Goal: Answer question/provide support

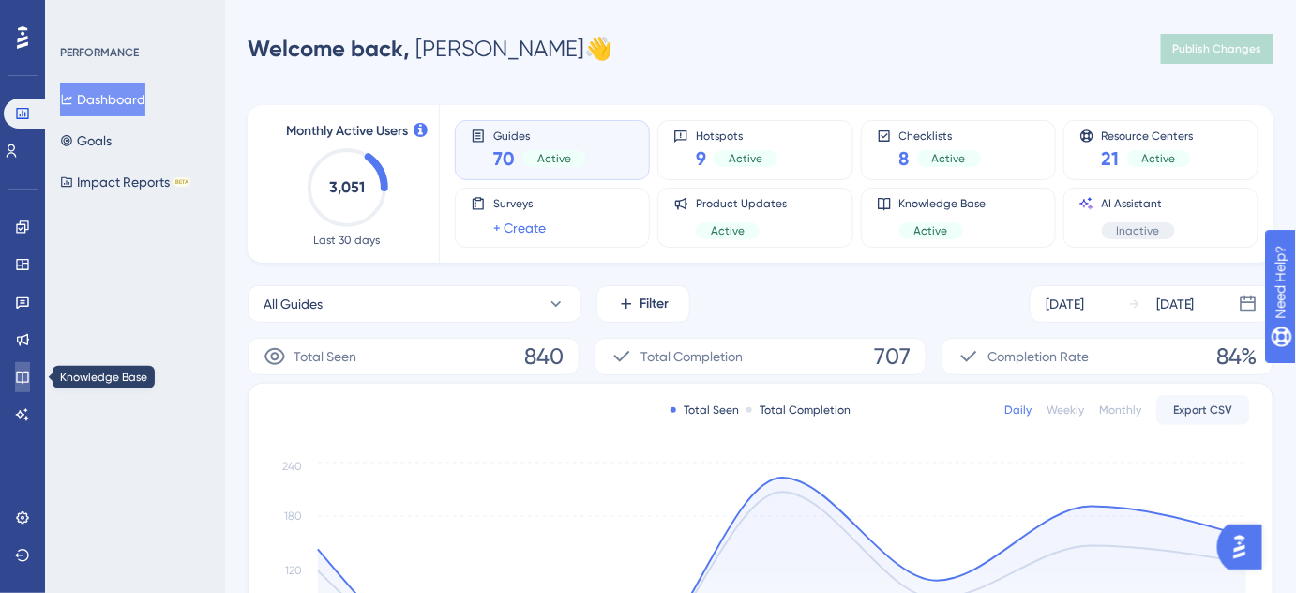
click at [24, 371] on icon at bounding box center [22, 377] width 12 height 12
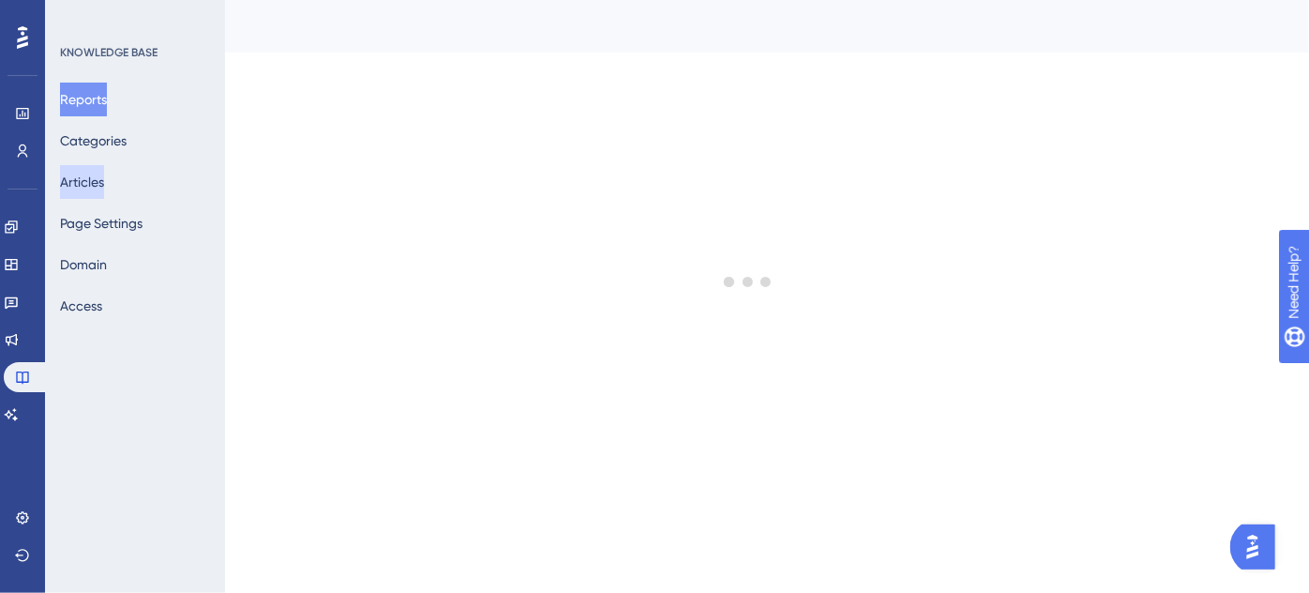
click at [92, 180] on button "Articles" at bounding box center [82, 182] width 44 height 34
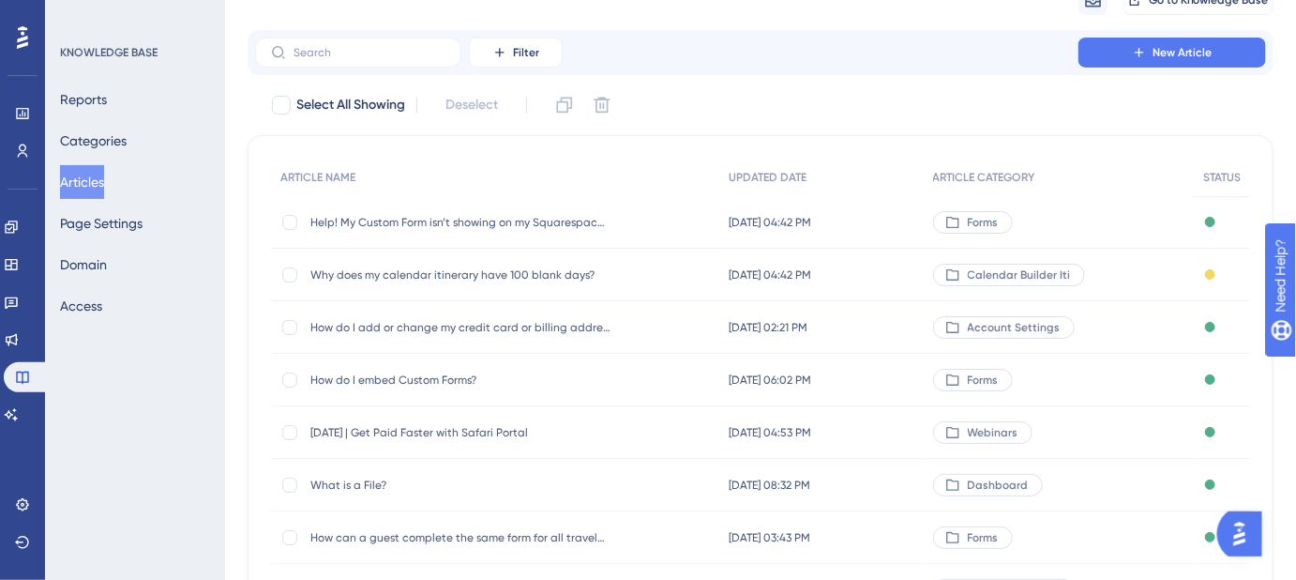
scroll to position [84, 0]
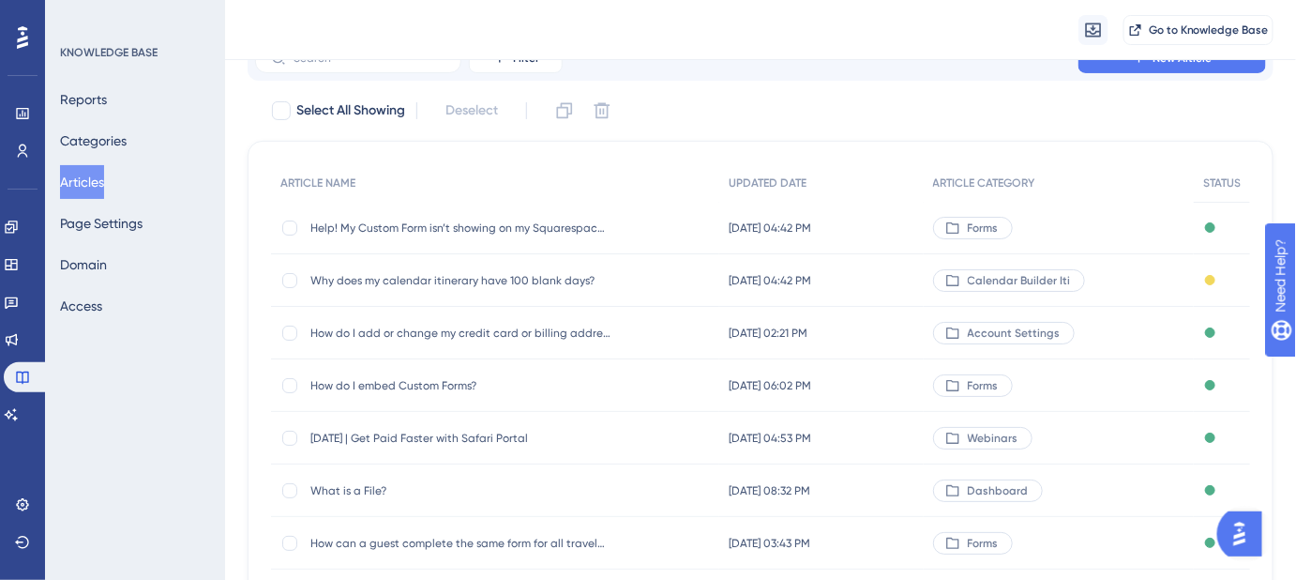
click at [434, 378] on span "How do I embed Custom Forms?" at bounding box center [460, 385] width 300 height 15
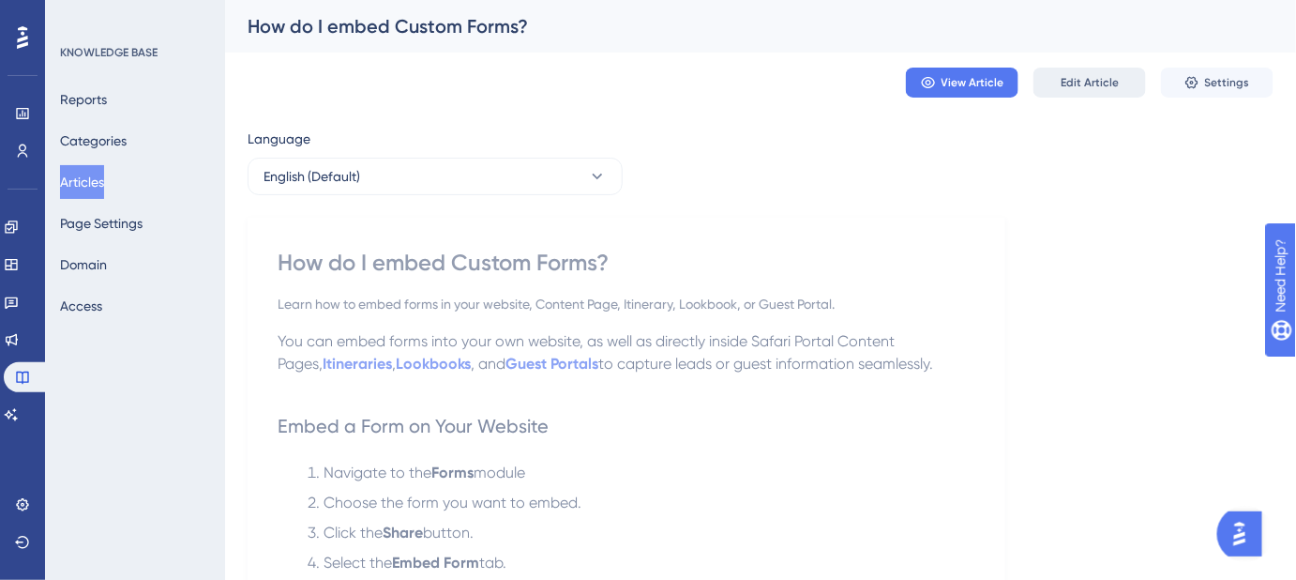
click at [1107, 84] on span "Edit Article" at bounding box center [1090, 82] width 58 height 15
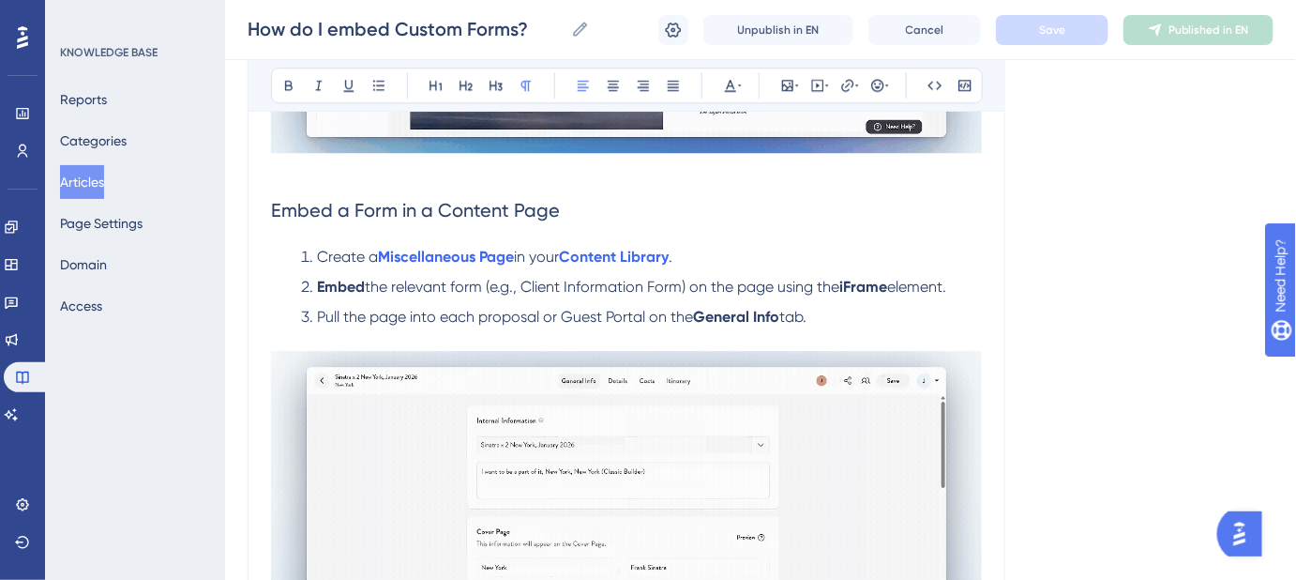
scroll to position [1589, 0]
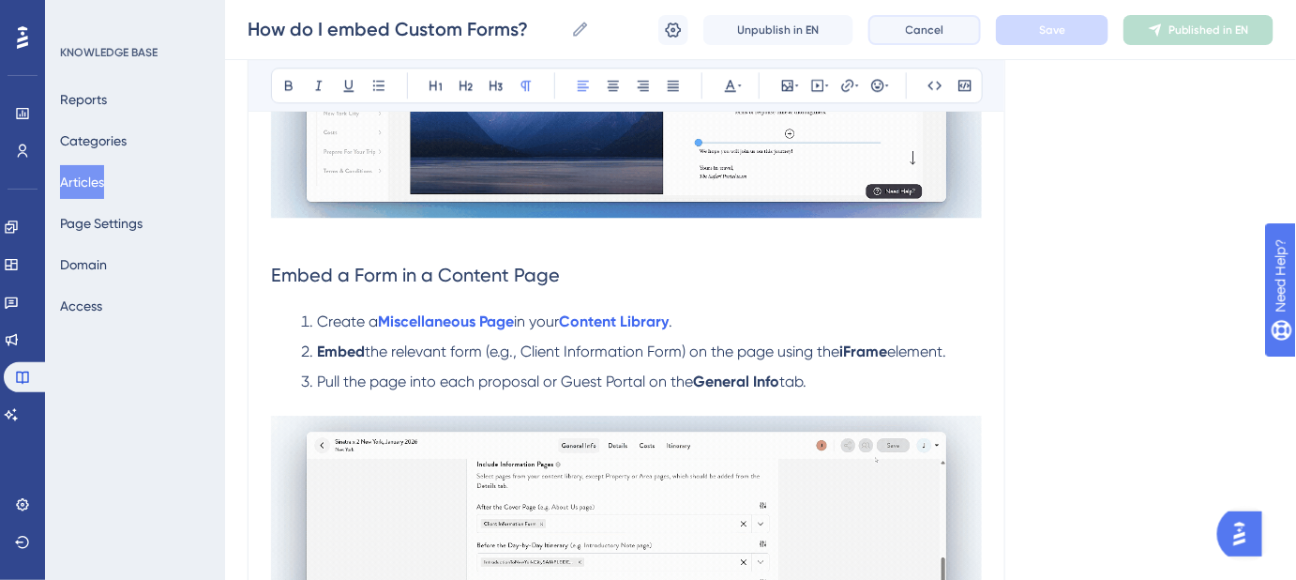
click at [916, 32] on span "Cancel" at bounding box center [925, 30] width 38 height 15
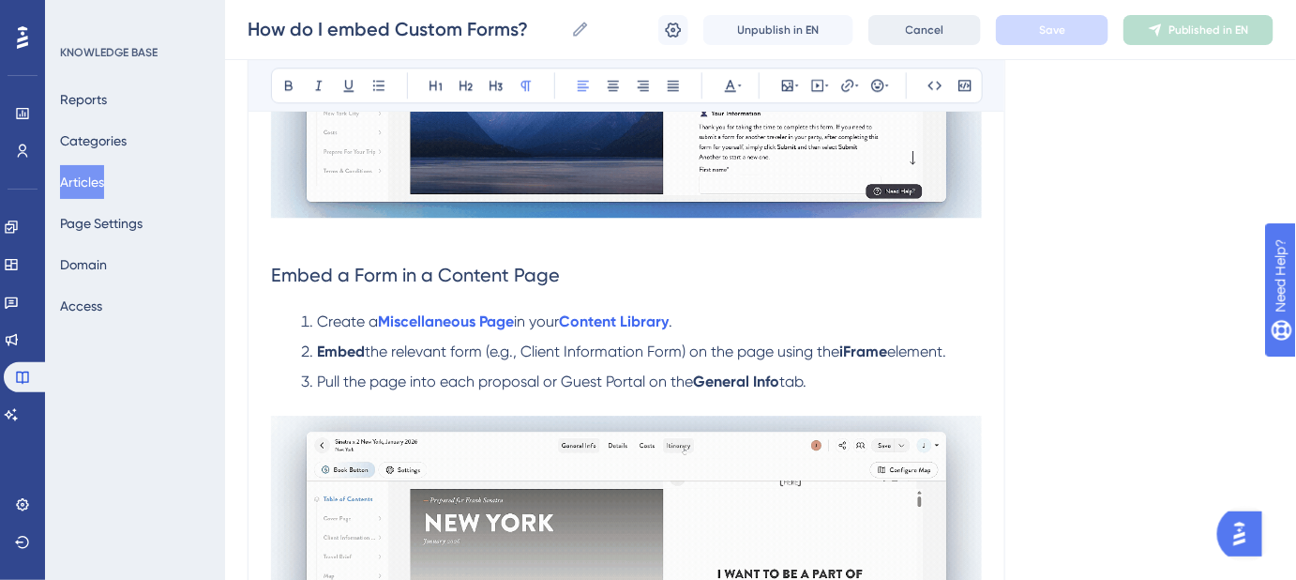
scroll to position [1536, 0]
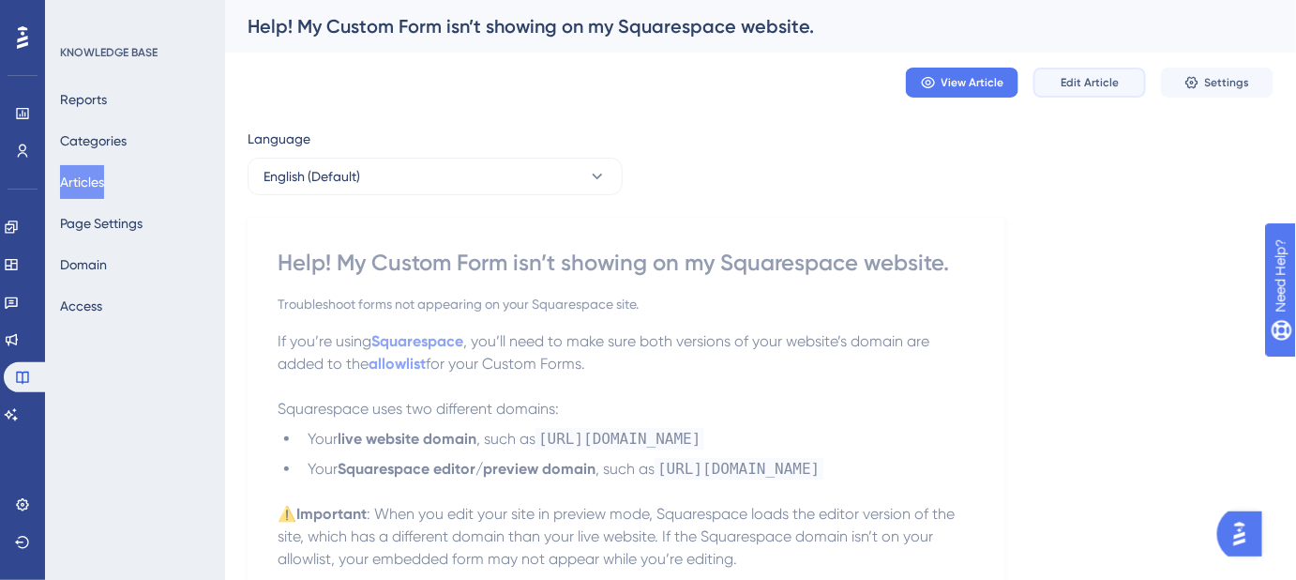
click at [1097, 93] on button "Edit Article" at bounding box center [1089, 83] width 113 height 30
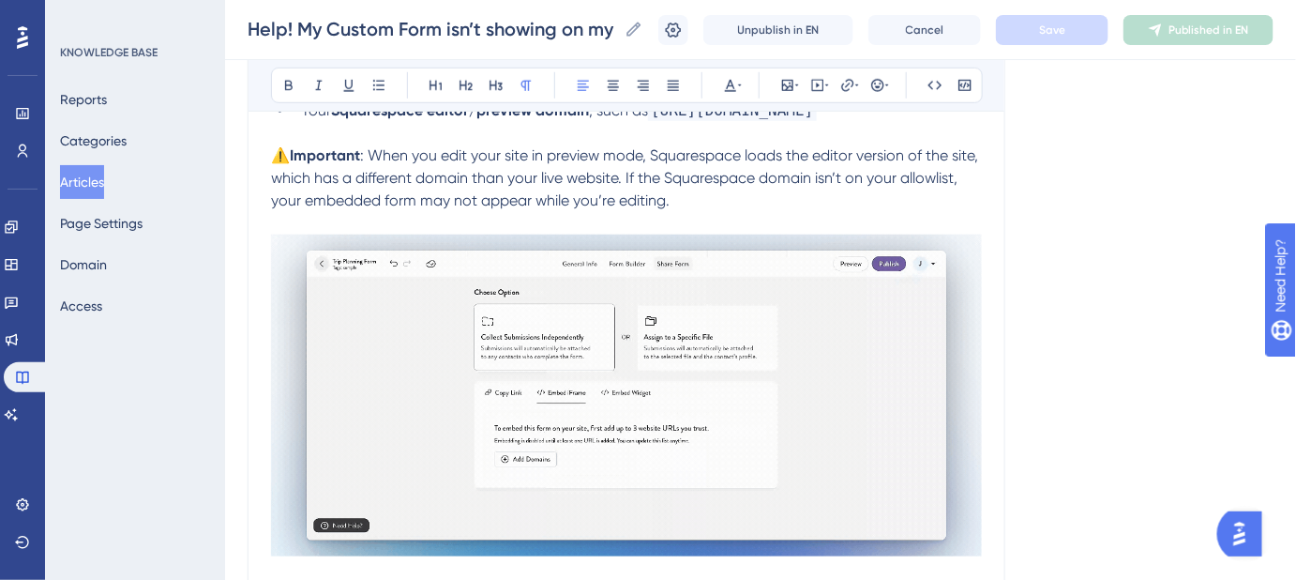
scroll to position [397, 0]
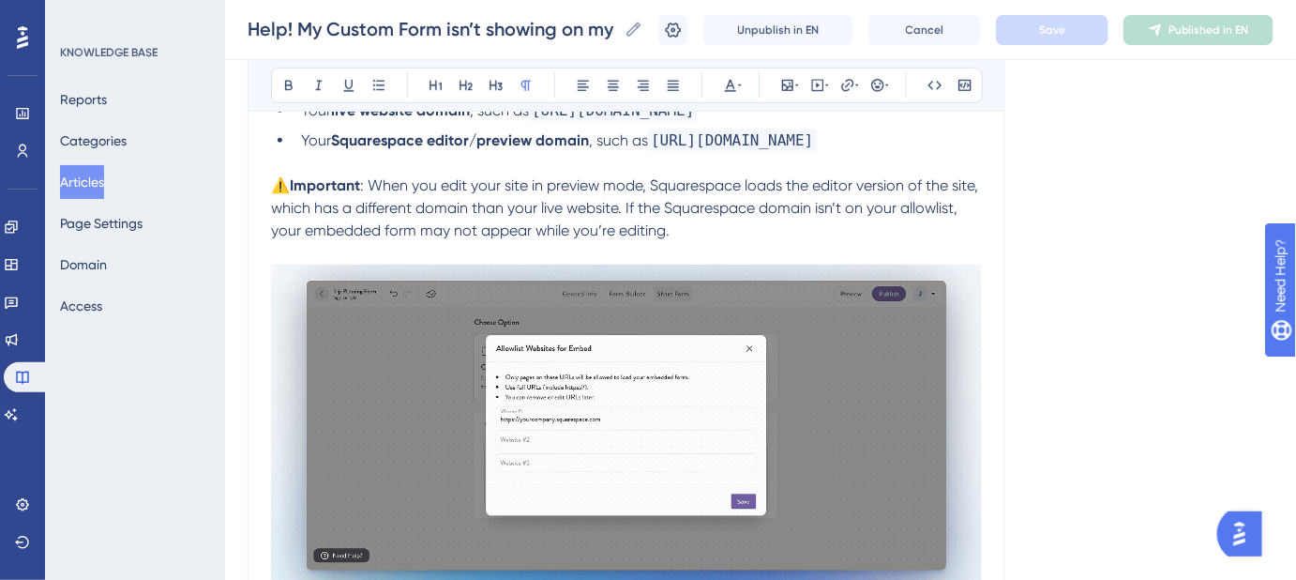
click at [271, 166] on p at bounding box center [626, 163] width 711 height 23
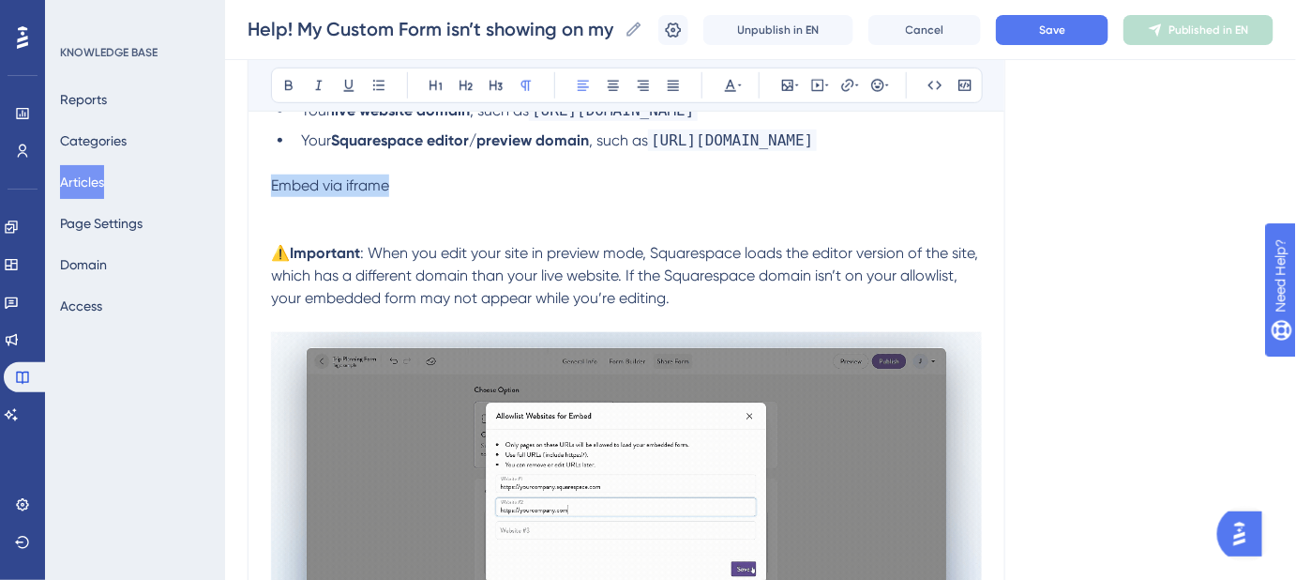
drag, startPoint x: 396, startPoint y: 187, endPoint x: 265, endPoint y: 191, distance: 130.4
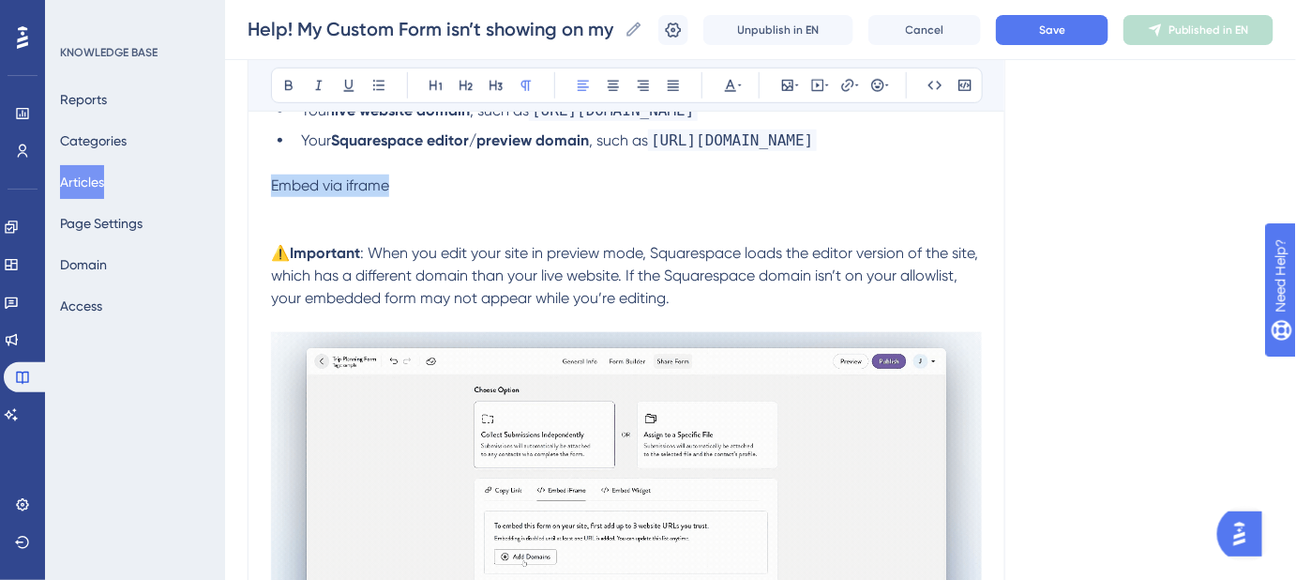
click at [265, 191] on div "Help! My Custom Form isn’t showing on my Squarespace website. Troubleshoot form…" at bounding box center [627, 270] width 758 height 915
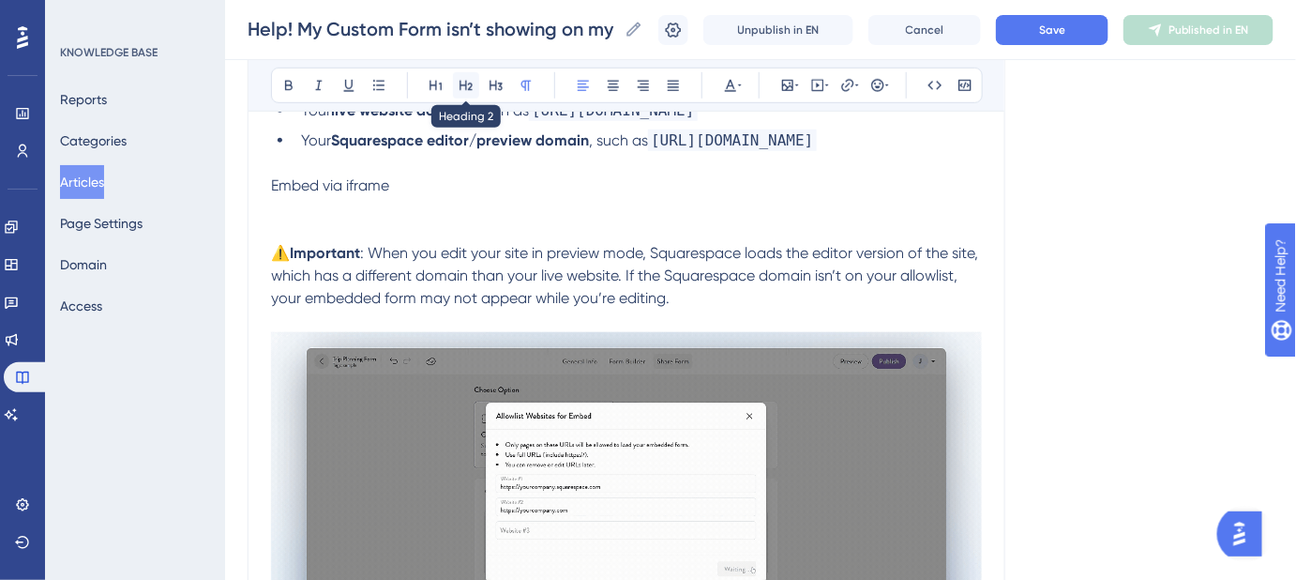
click at [466, 86] on icon at bounding box center [466, 85] width 15 height 15
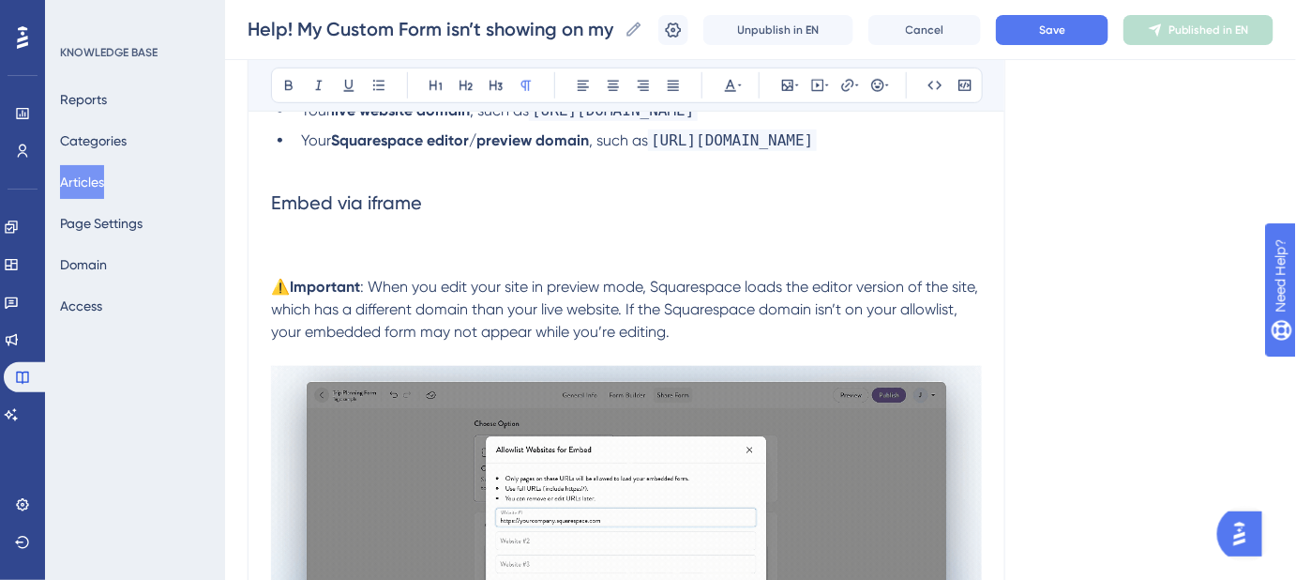
click at [338, 251] on p at bounding box center [626, 242] width 711 height 23
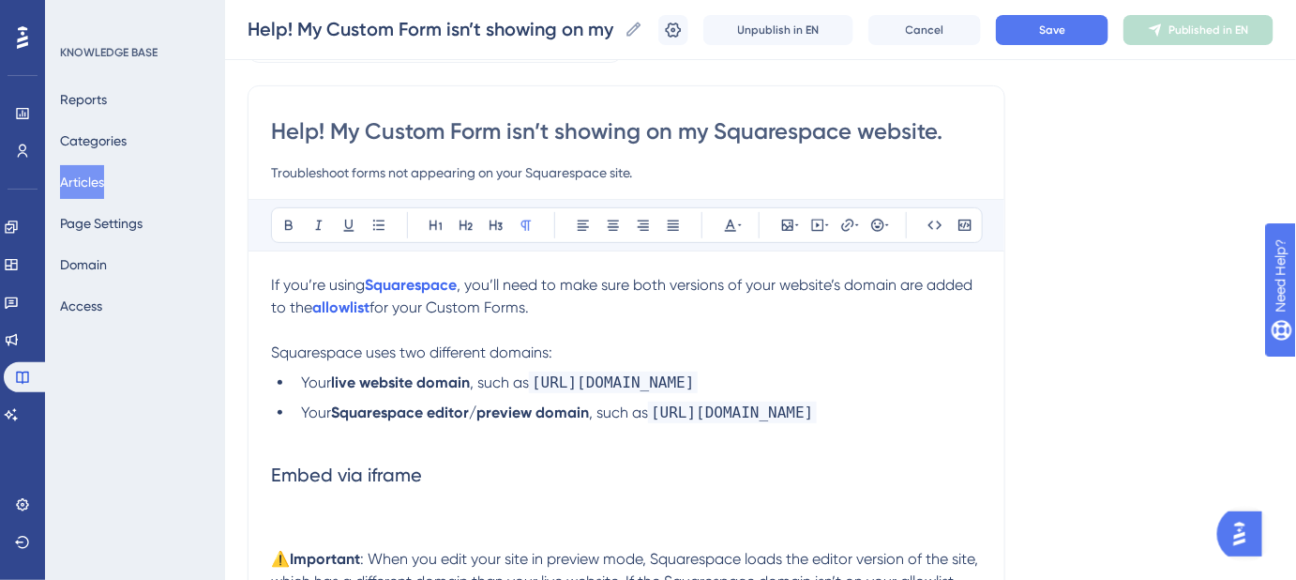
scroll to position [226, 0]
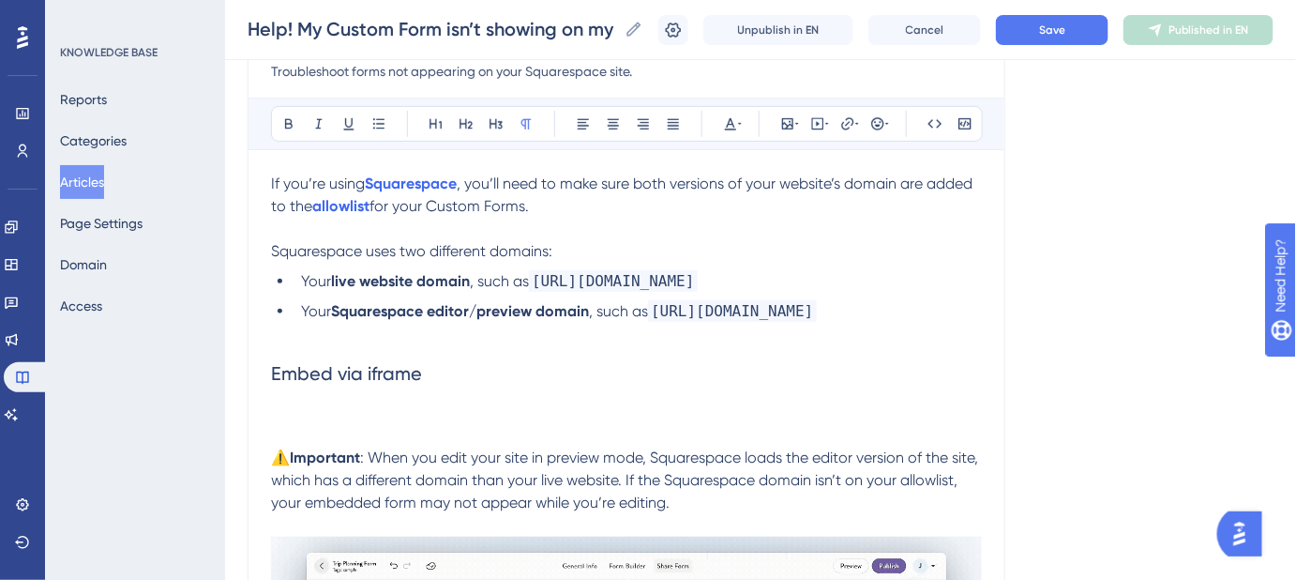
click at [300, 405] on p at bounding box center [626, 412] width 711 height 23
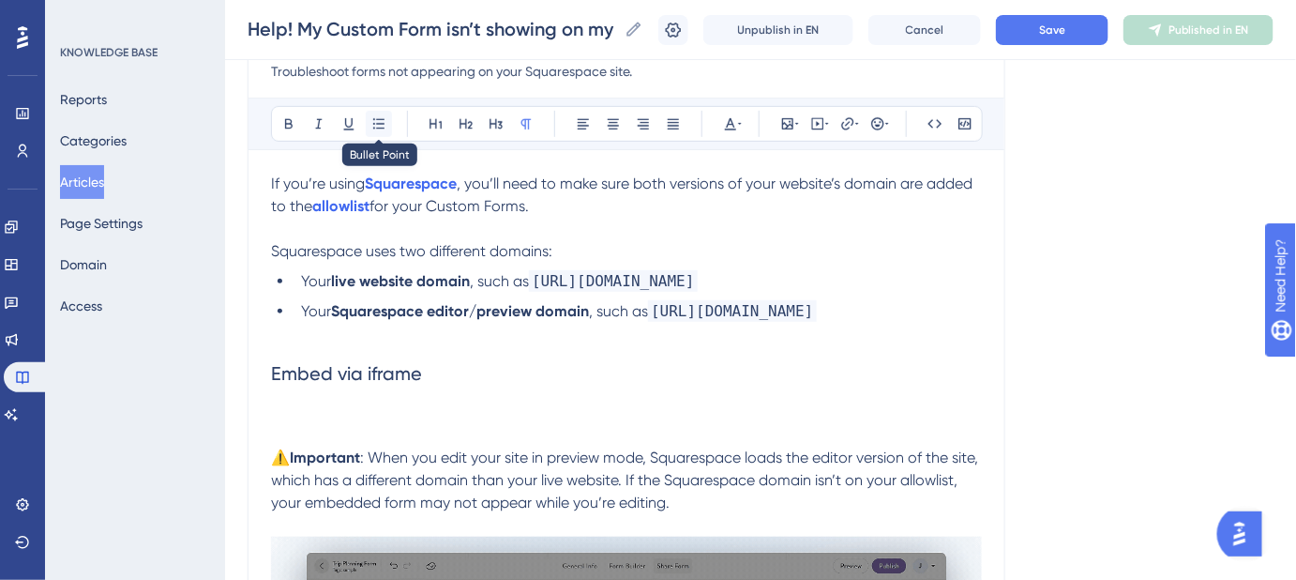
click at [372, 125] on icon at bounding box center [378, 123] width 15 height 15
